Goal: Find specific page/section: Find specific page/section

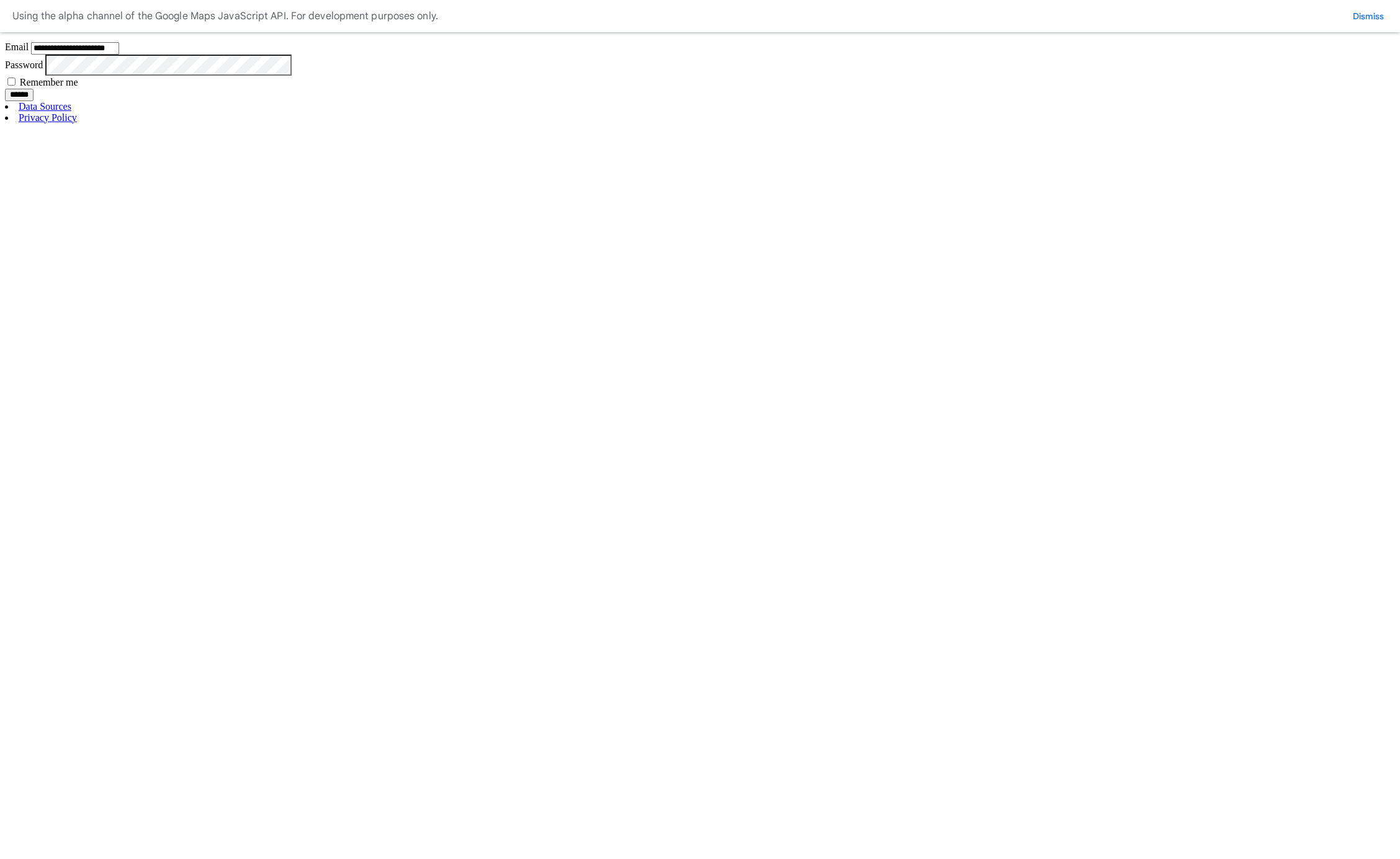
type input "**********"
click at [5, 89] on input "******" at bounding box center [20, 95] width 29 height 13
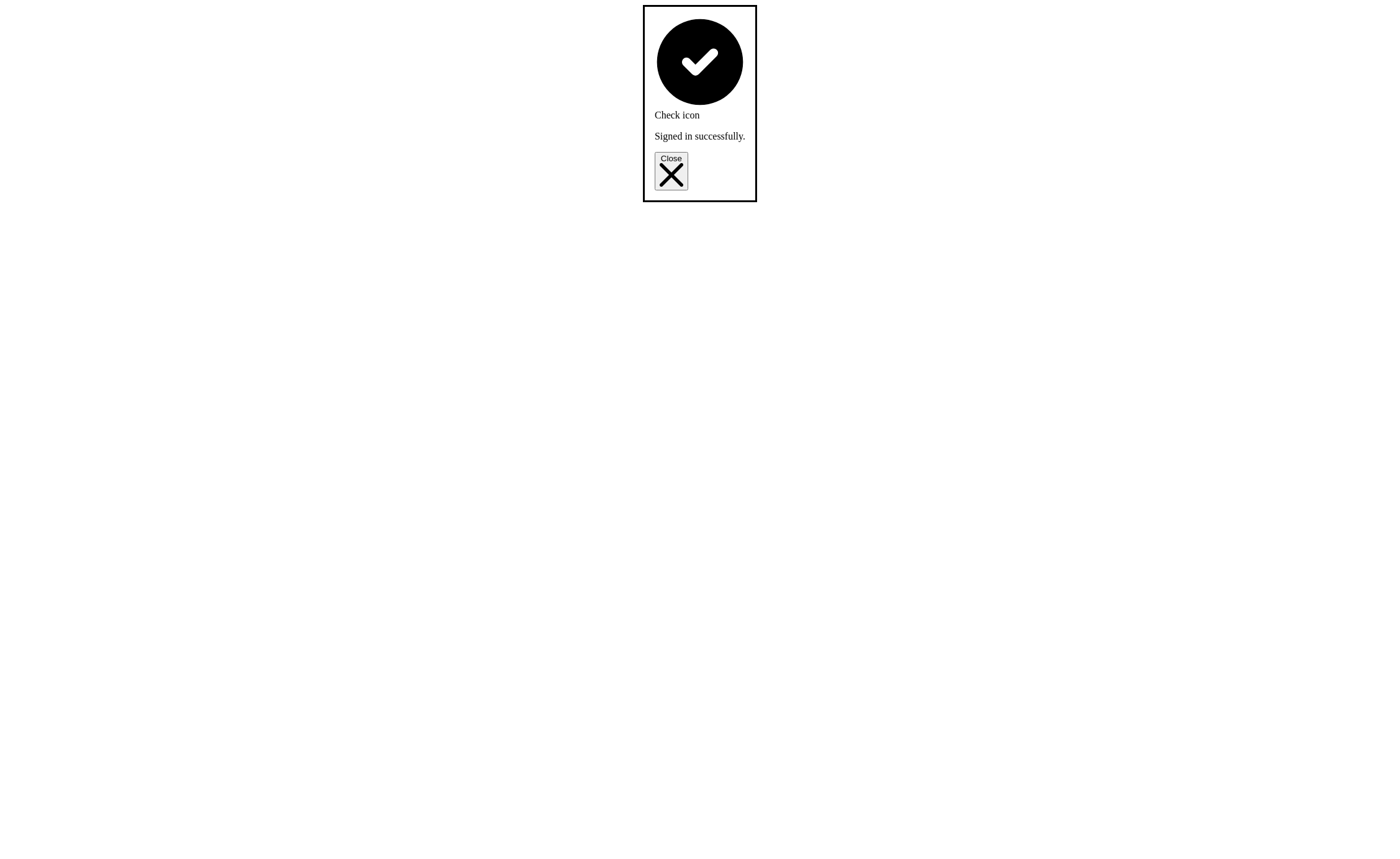
click at [0, 0] on button "GP surgeries" at bounding box center [0, 0] width 0 height 0
